Goal: Information Seeking & Learning: Check status

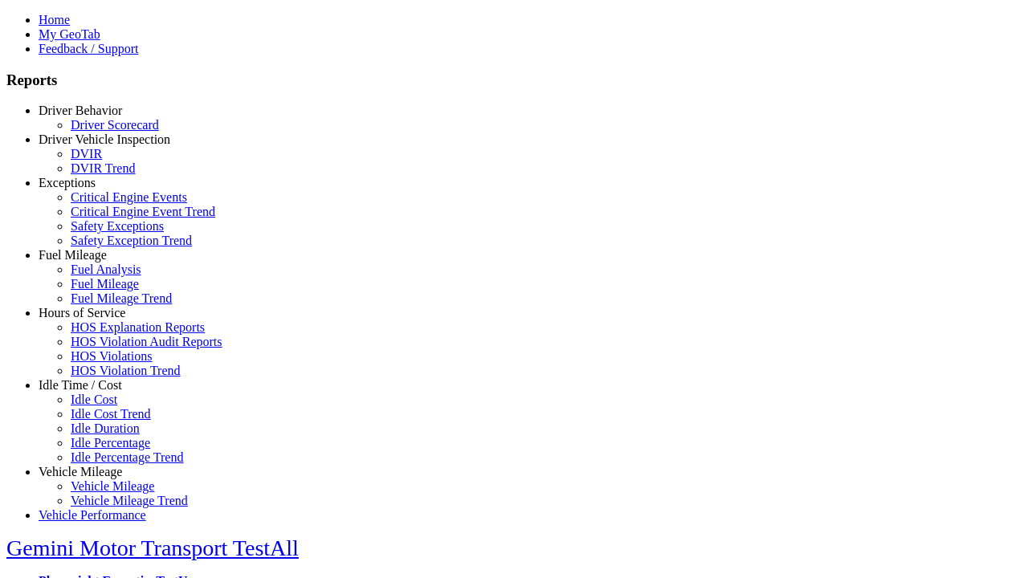
click at [92, 190] on link "Exceptions" at bounding box center [67, 183] width 57 height 14
click at [104, 247] on link "Safety Exception Trend" at bounding box center [131, 241] width 121 height 14
select select "**"
type input "**********"
